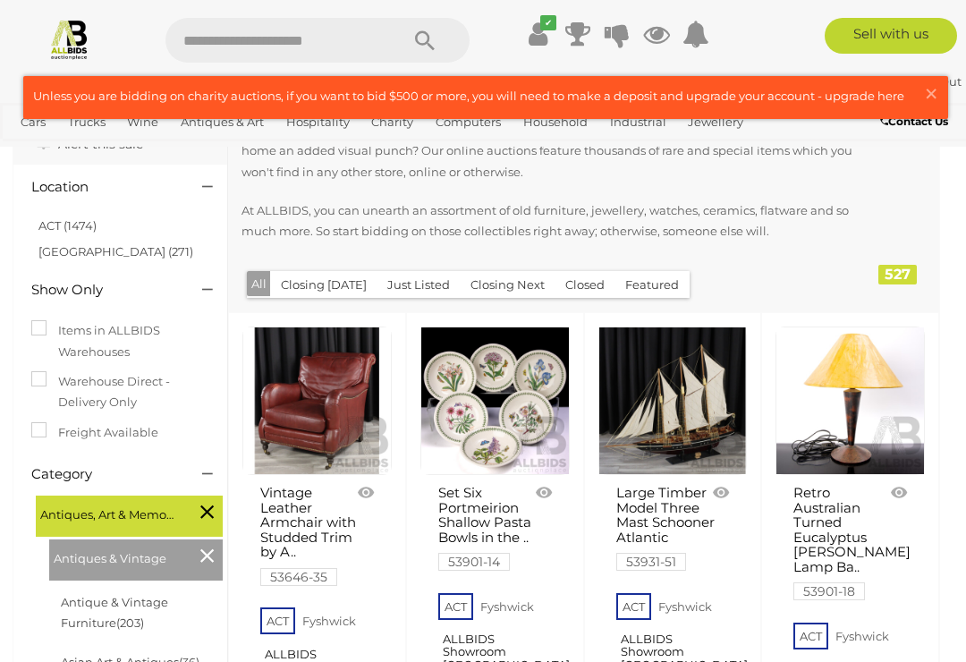
scroll to position [131, 0]
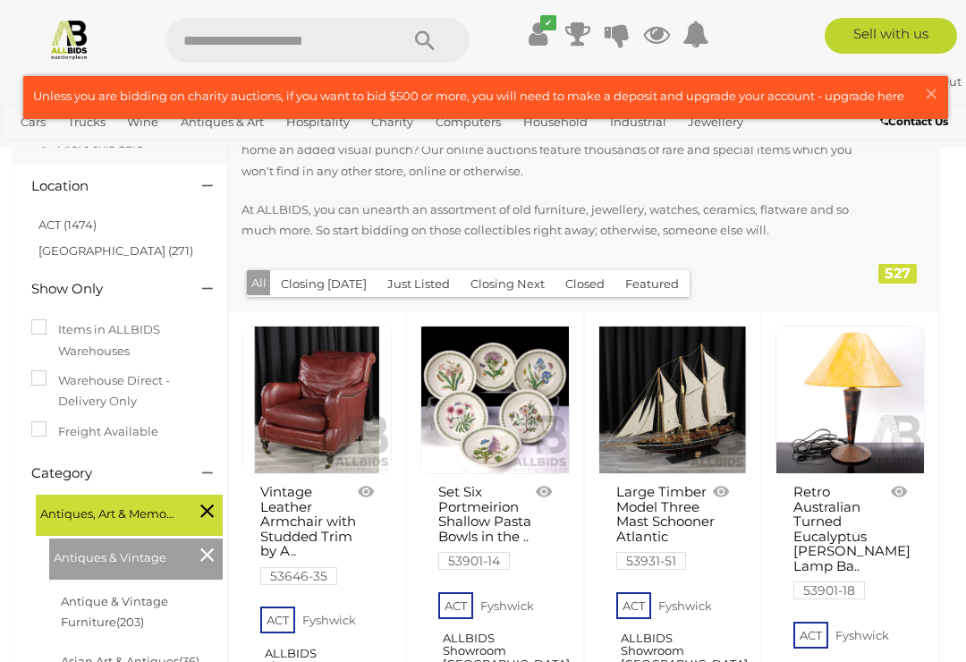
click at [56, 223] on link "ACT (1474)" at bounding box center [67, 224] width 58 height 14
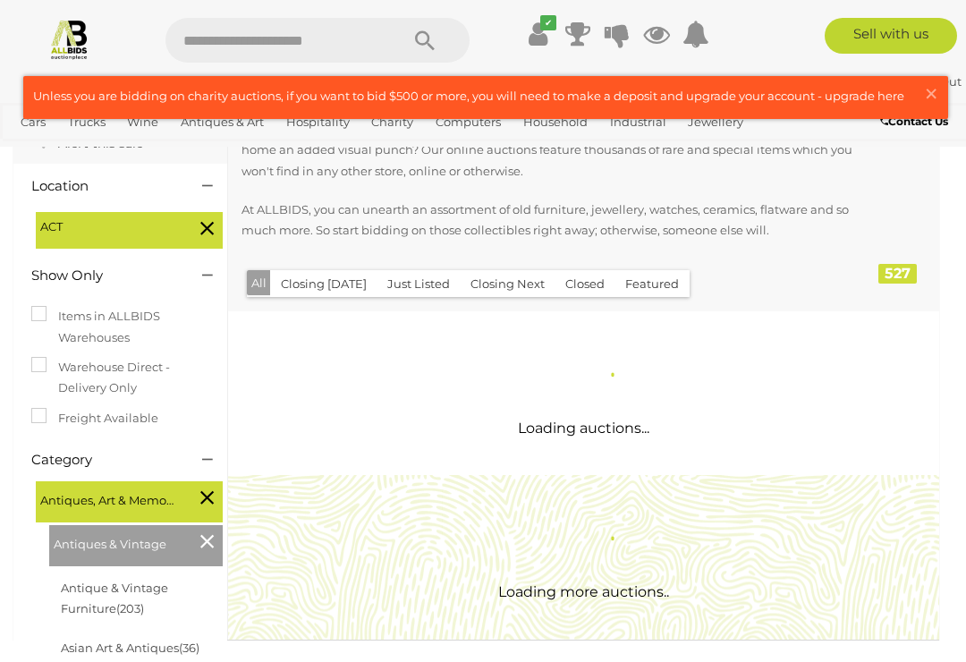
scroll to position [0, 0]
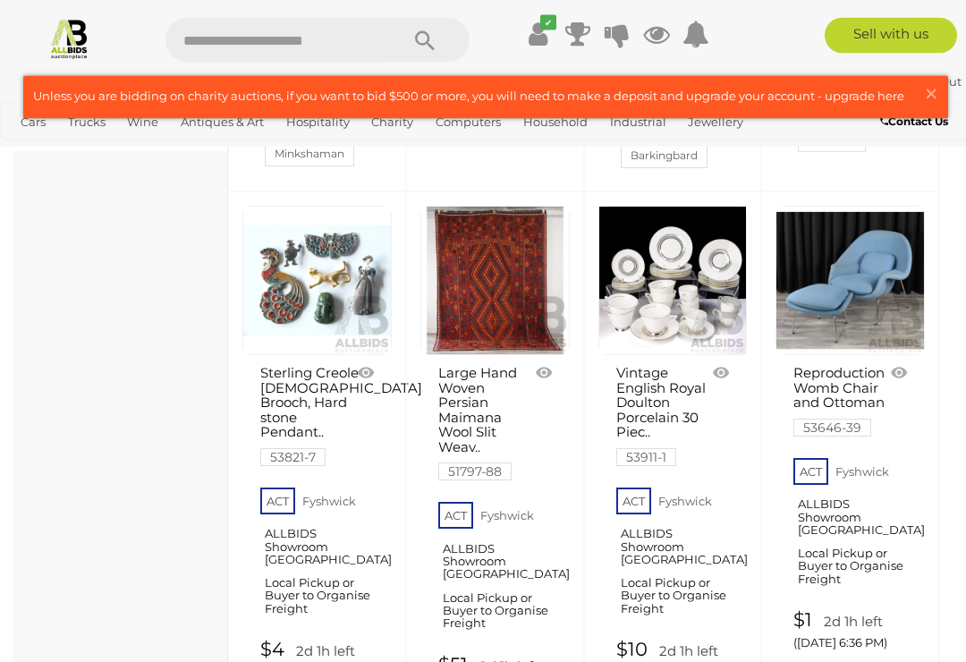
scroll to position [1360, 0]
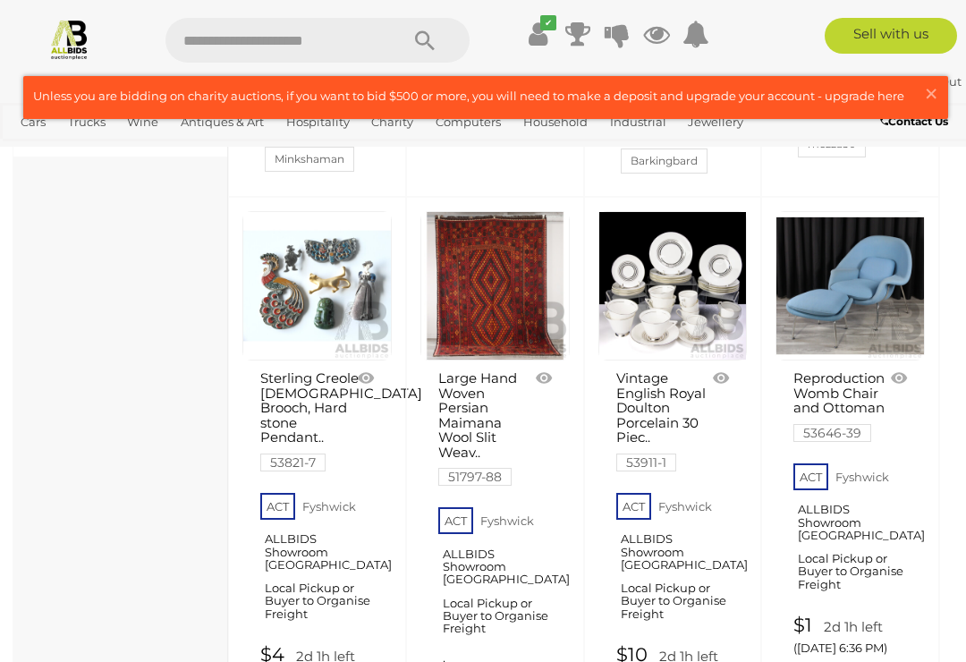
click at [687, 308] on link at bounding box center [672, 285] width 149 height 149
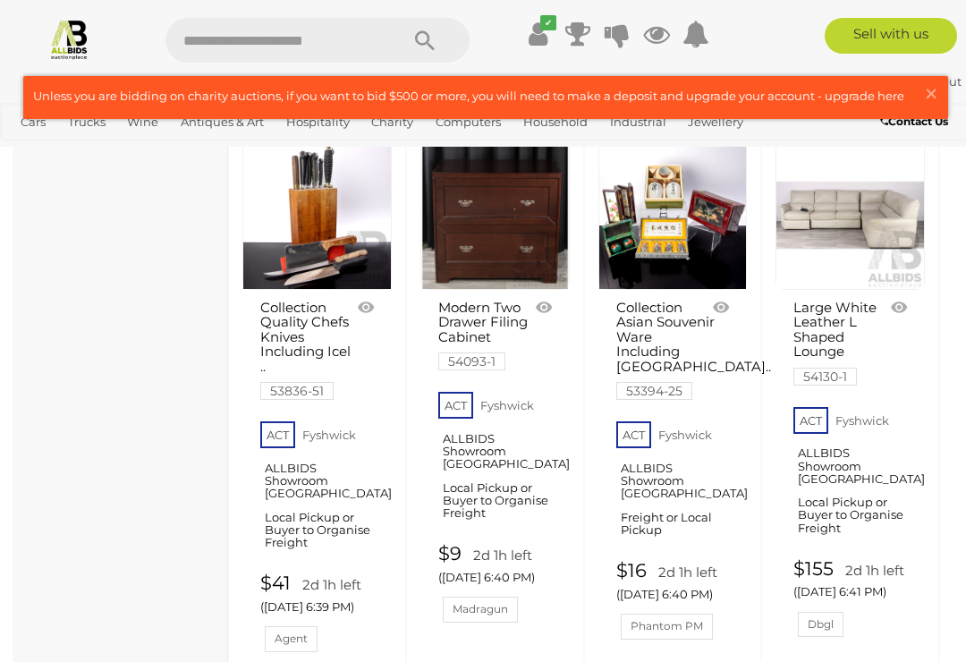
scroll to position [2533, 0]
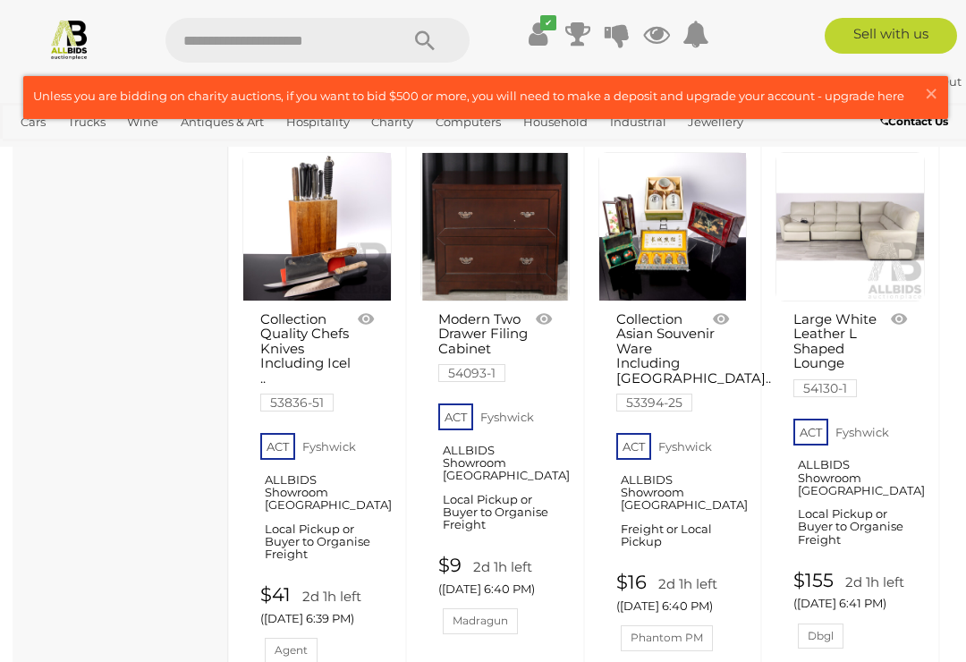
click at [301, 292] on link at bounding box center [316, 226] width 149 height 149
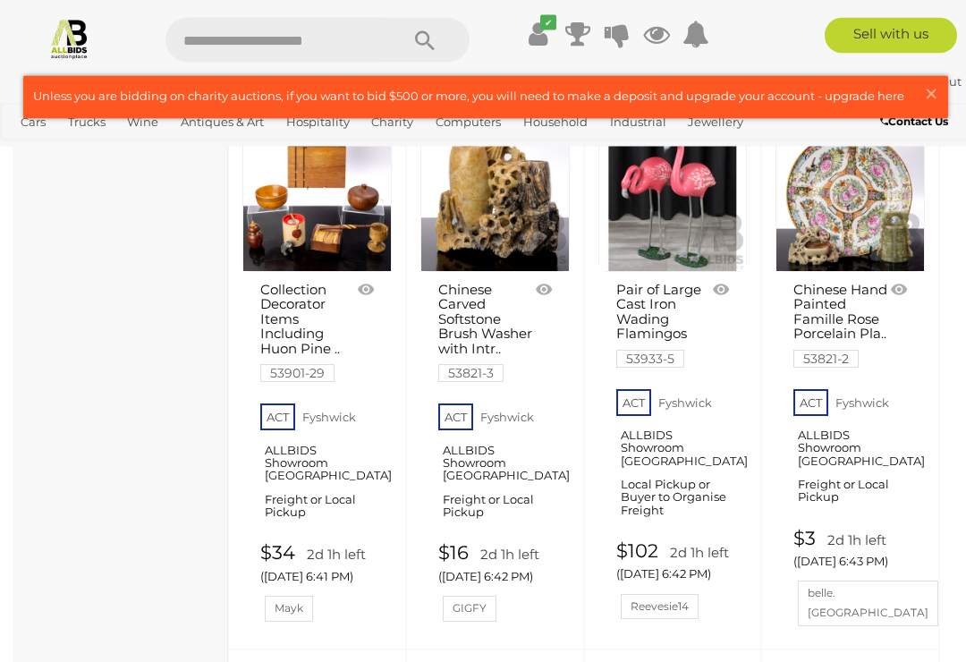
scroll to position [3111, 0]
click at [939, 89] on span "×" at bounding box center [931, 93] width 16 height 35
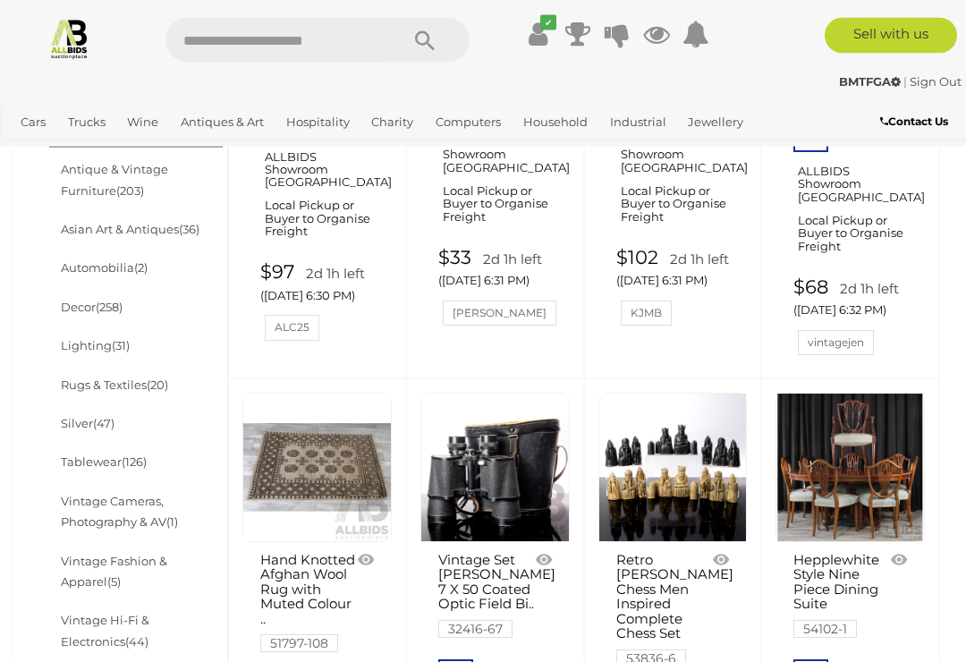
scroll to position [629, 0]
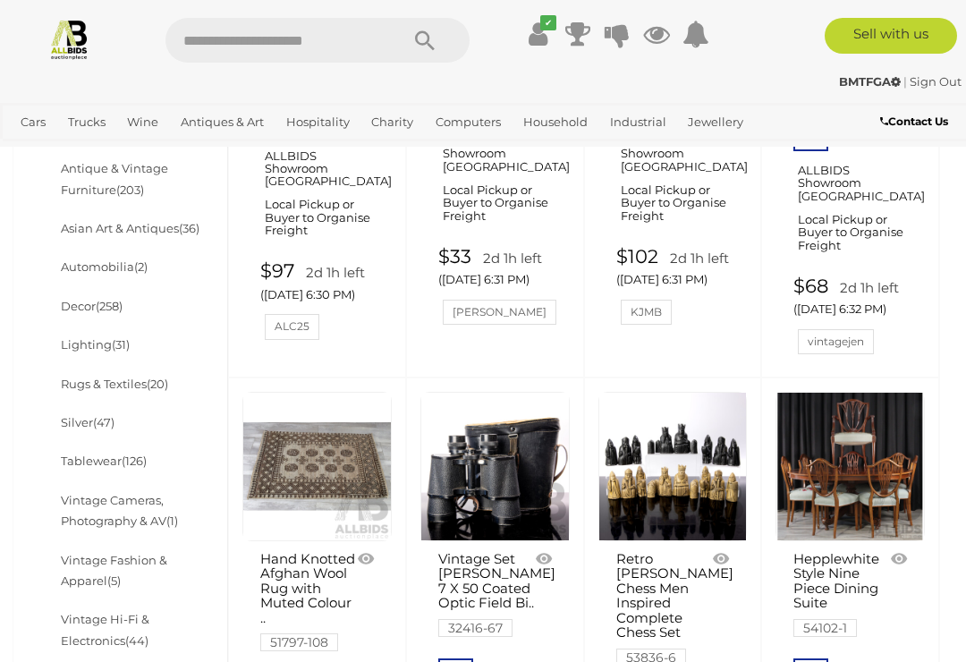
click at [116, 326] on li "Lighting (31)" at bounding box center [142, 345] width 169 height 38
click at [316, 304] on link "$97 2d 1h left (Wednesday 6:30 PM) ALC25" at bounding box center [319, 299] width 118 height 79
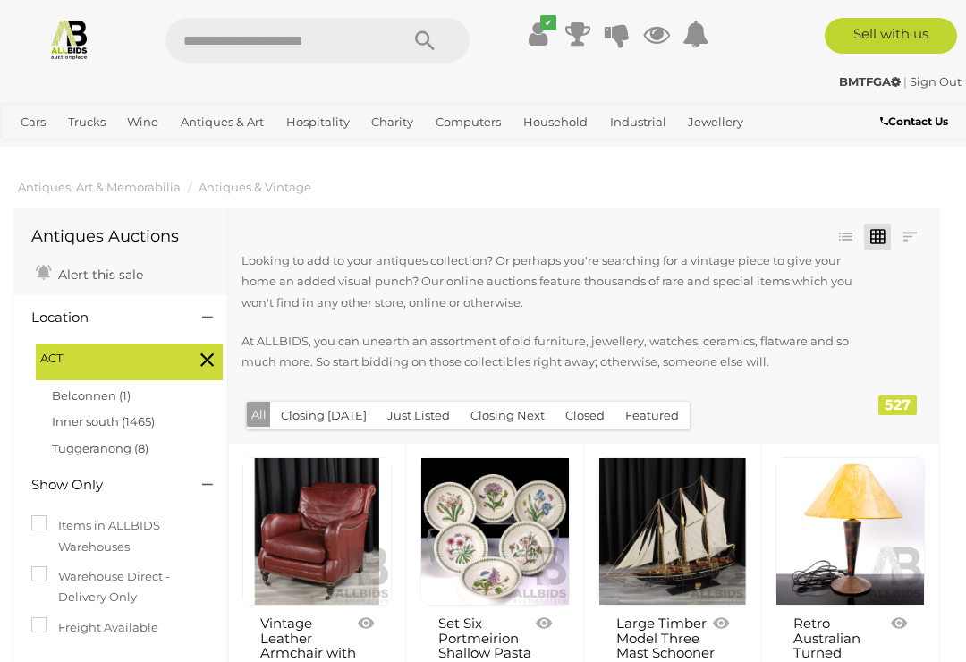
scroll to position [657, 0]
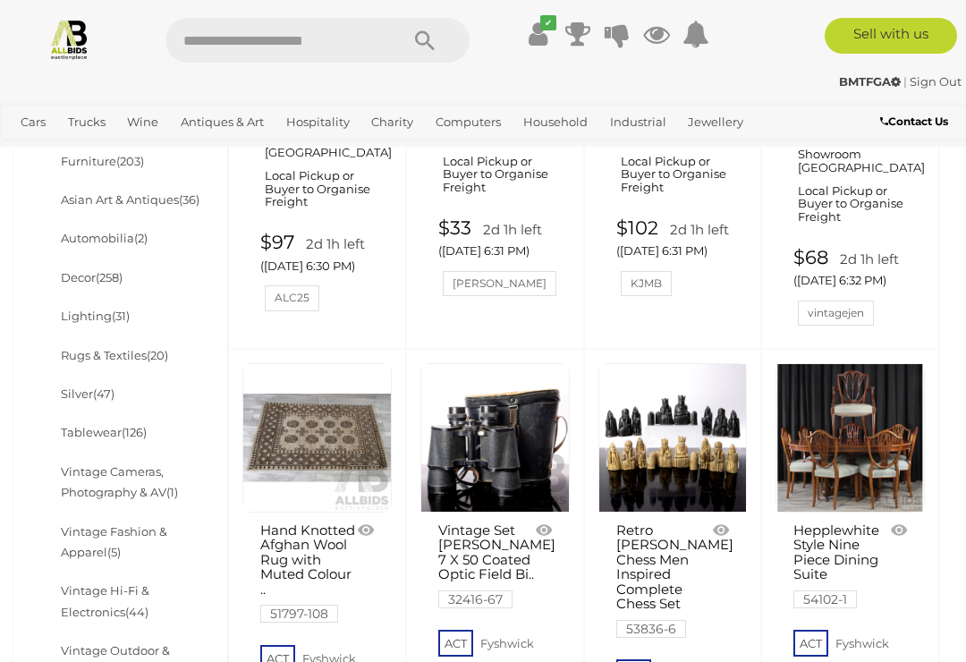
click at [0, 0] on link "Books" at bounding box center [0, 0] width 0 height 0
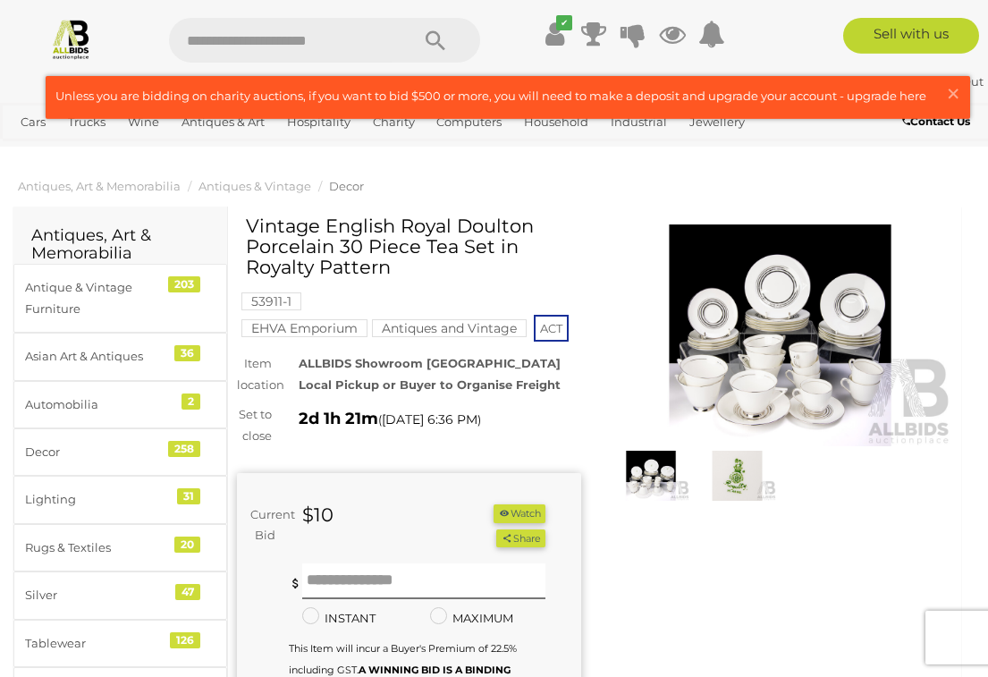
scroll to position [2, 0]
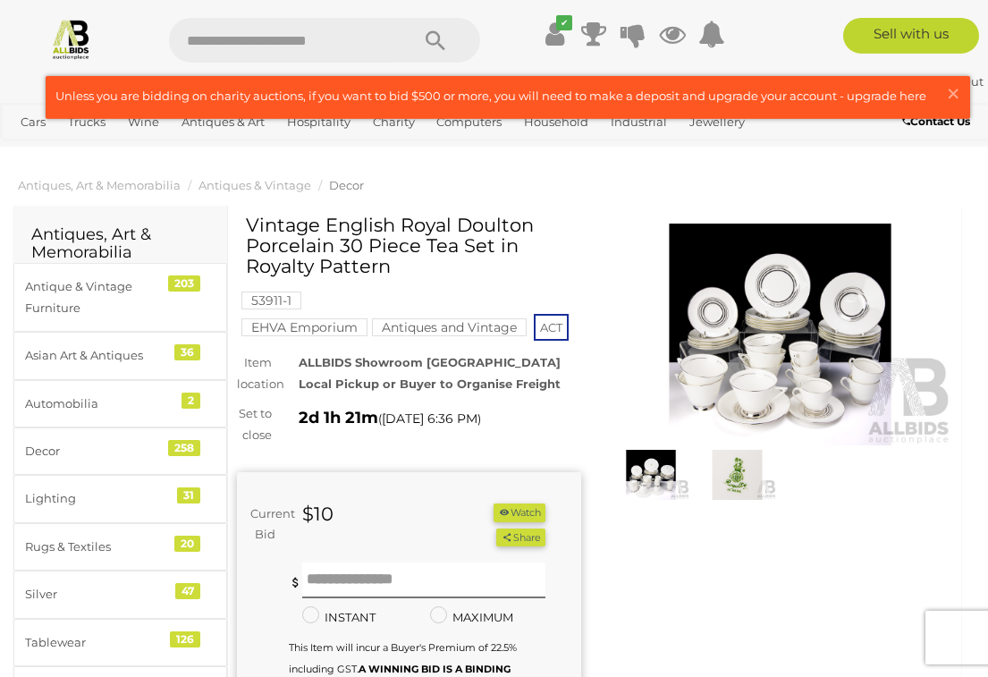
click at [669, 478] on img at bounding box center [651, 475] width 77 height 50
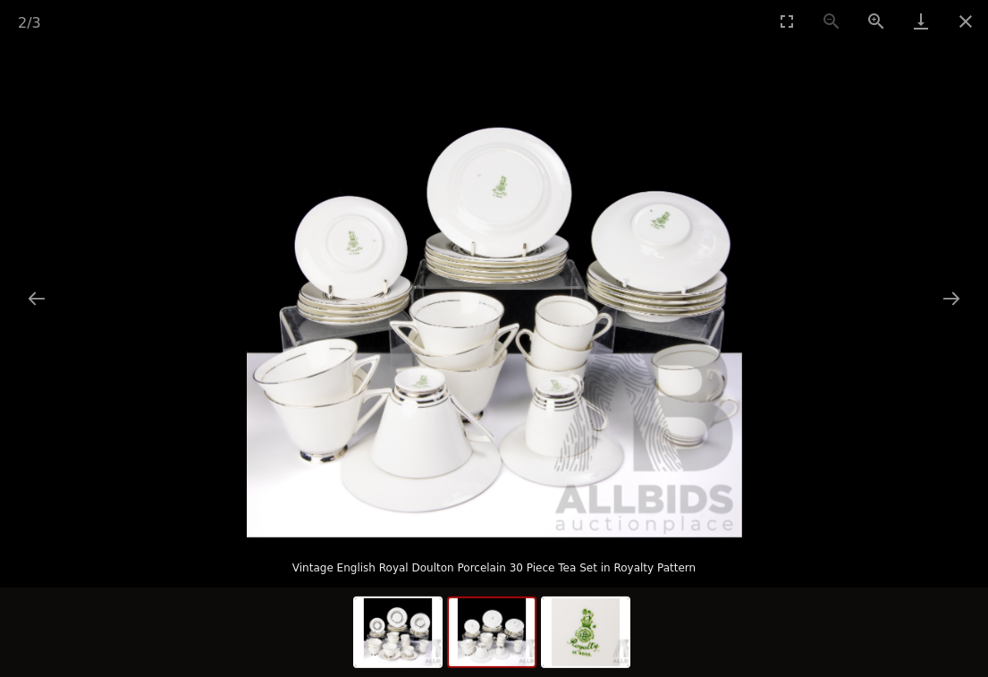
click at [959, 303] on button "Next slide" at bounding box center [952, 298] width 38 height 35
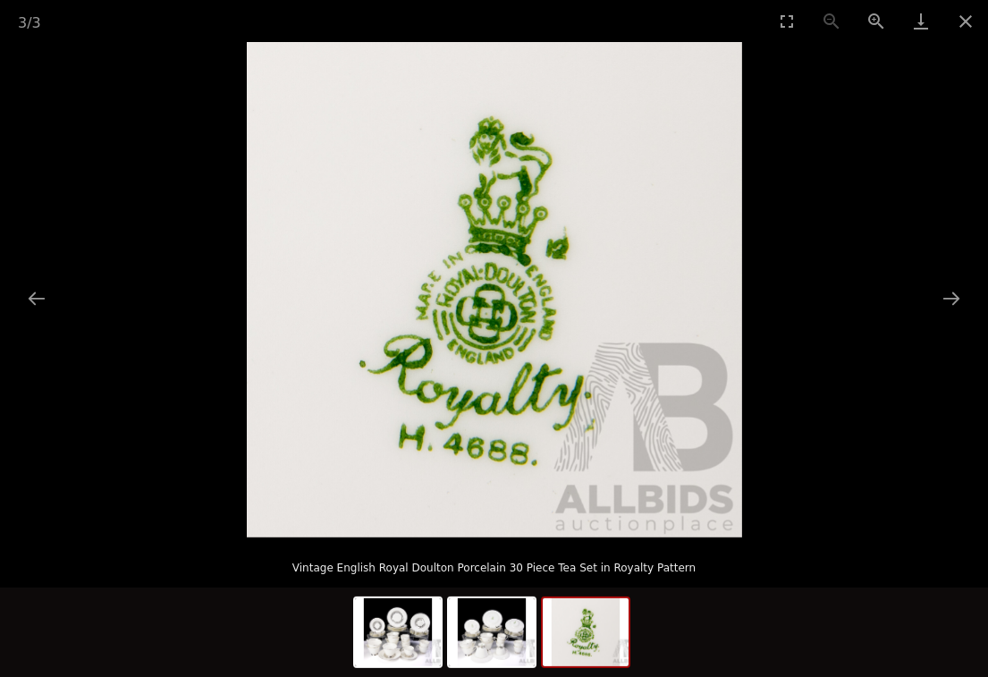
click at [964, 298] on button "Next slide" at bounding box center [952, 298] width 38 height 35
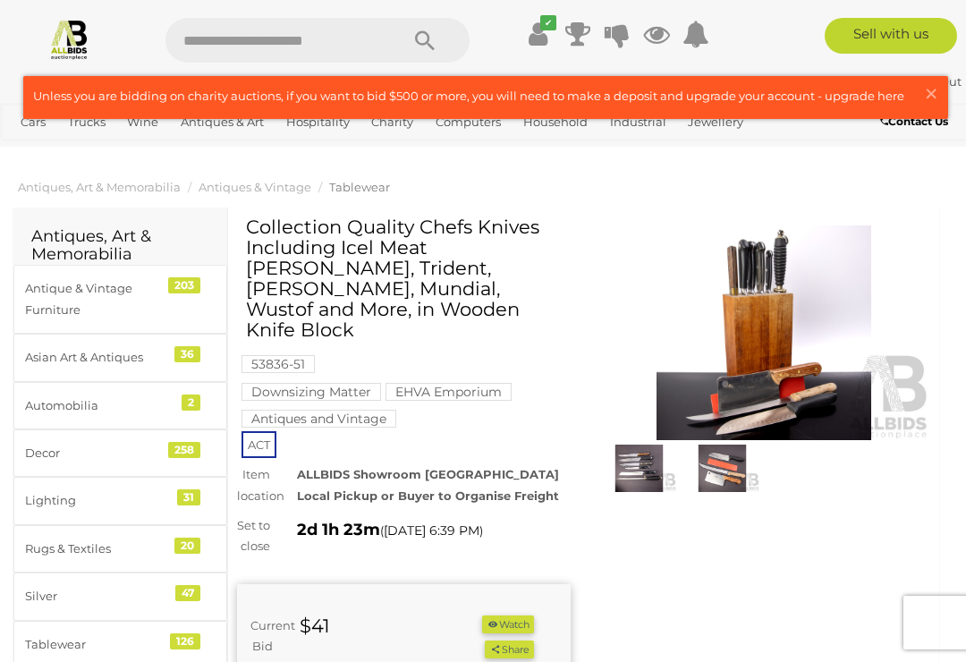
click at [655, 475] on img at bounding box center [639, 468] width 74 height 48
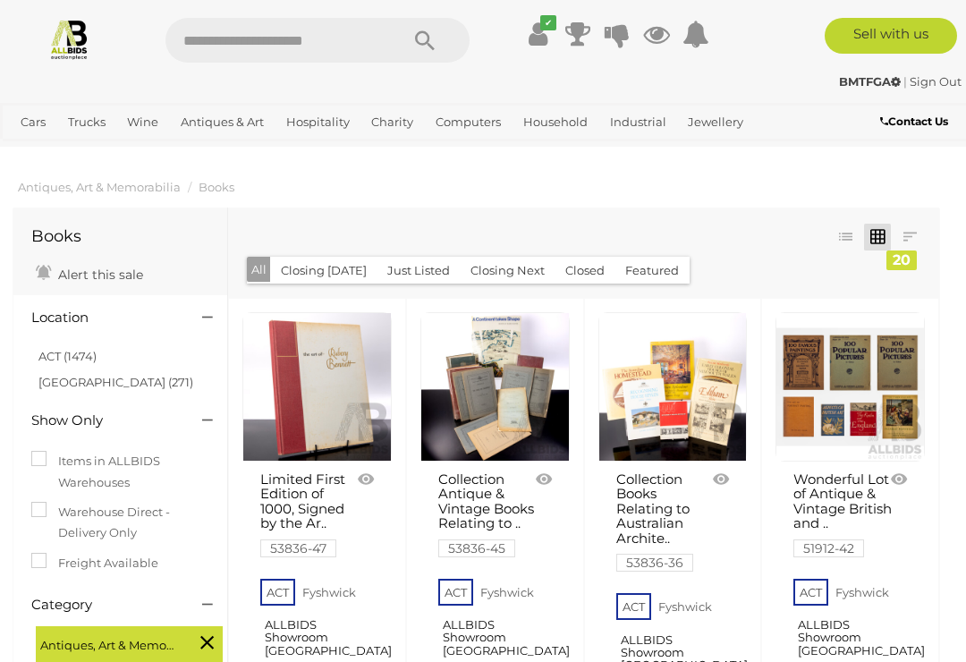
click at [850, 232] on link at bounding box center [845, 237] width 27 height 27
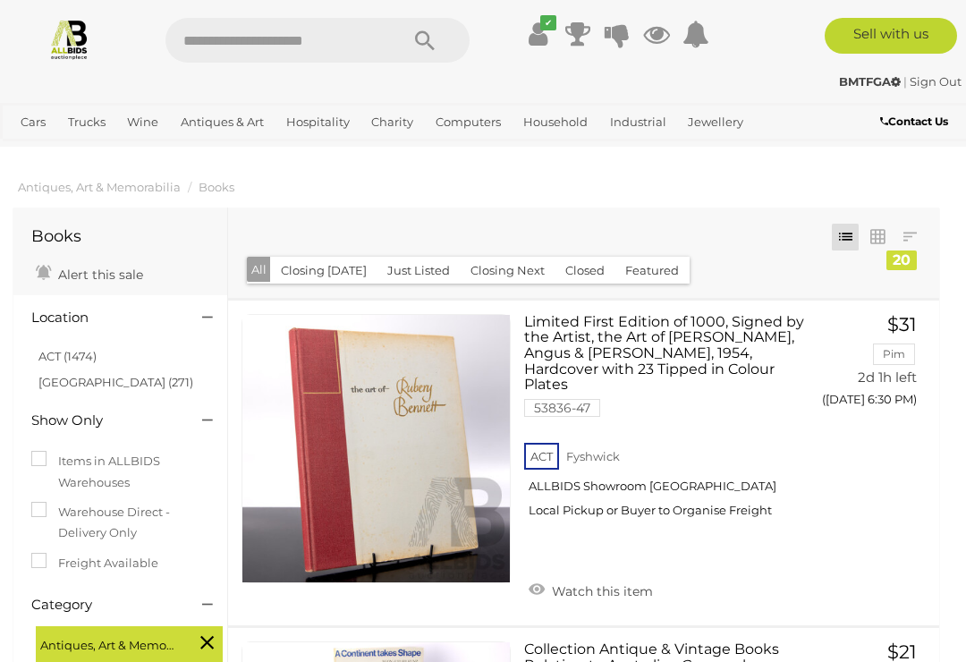
click at [880, 238] on link at bounding box center [877, 237] width 27 height 27
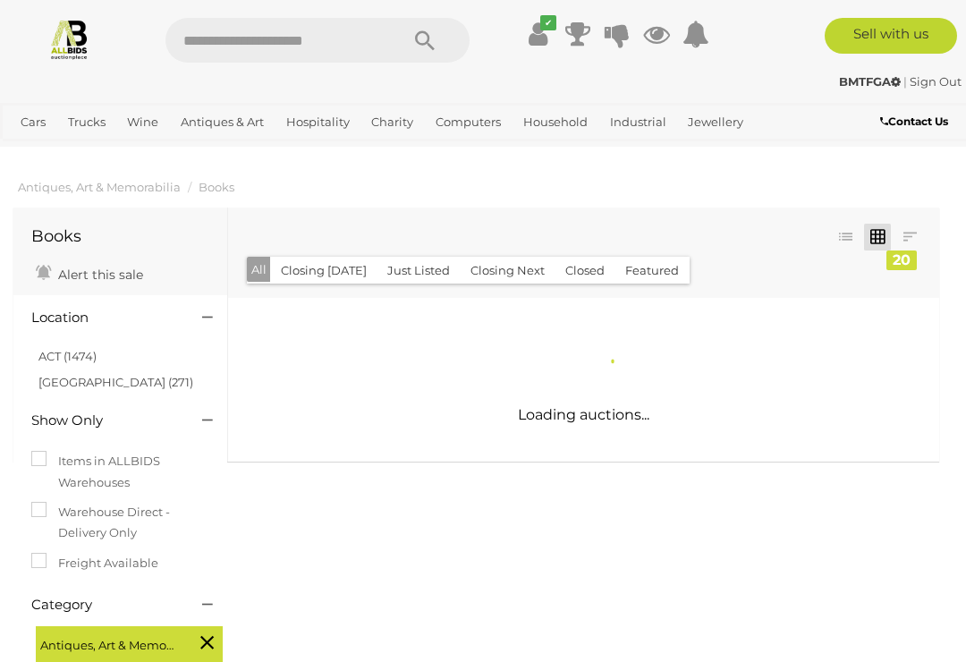
scroll to position [118, 0]
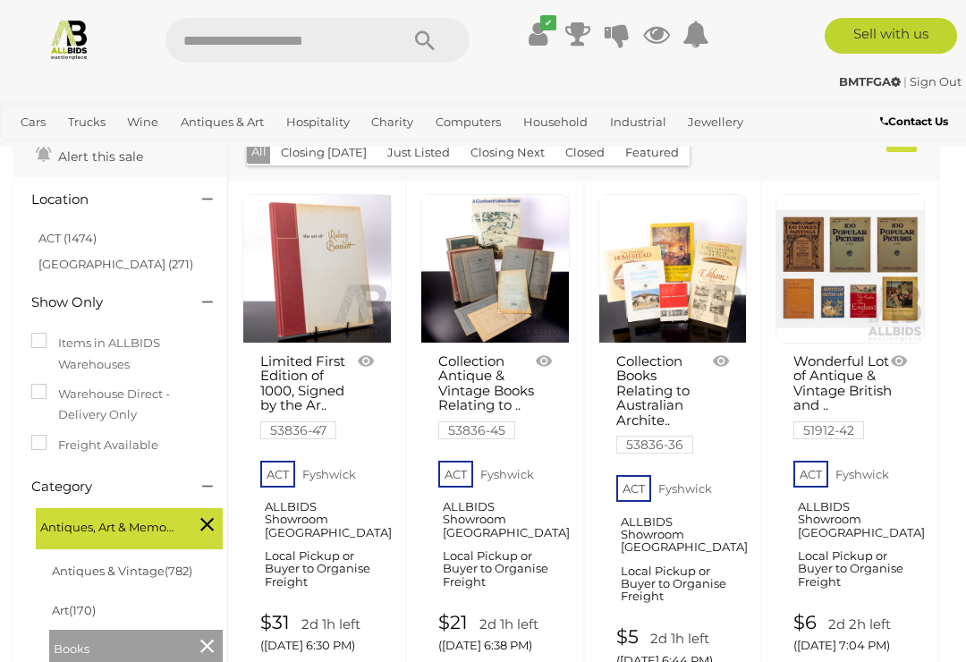
click at [413, 154] on button "Just Listed" at bounding box center [419, 153] width 84 height 28
